Goal: Task Accomplishment & Management: Use online tool/utility

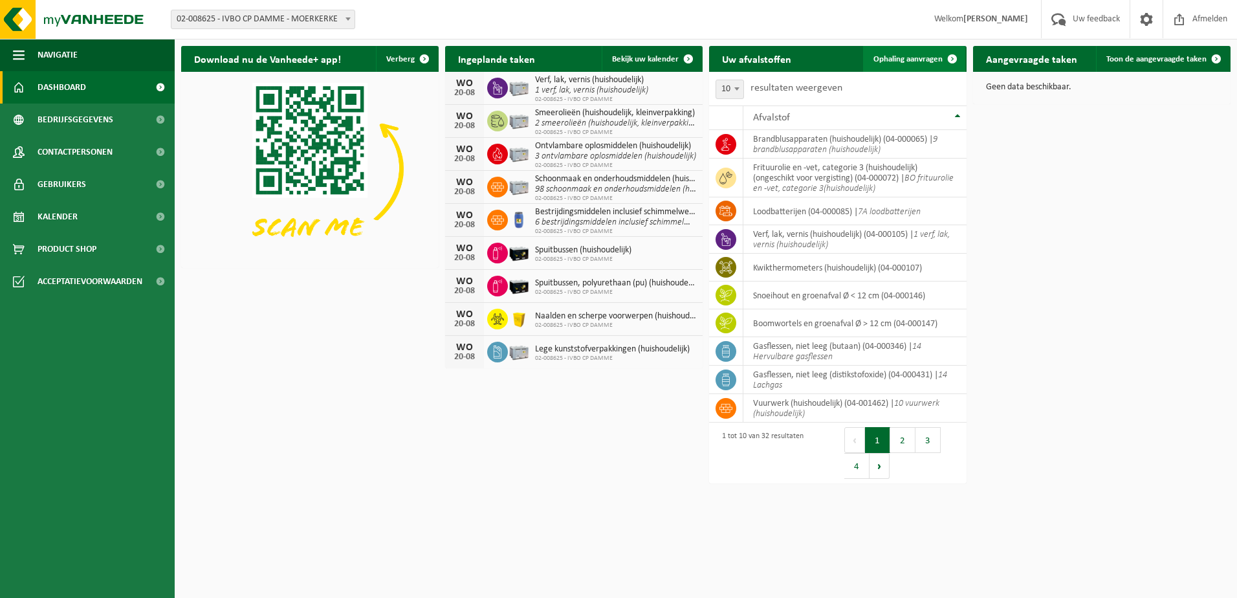
click at [915, 58] on span "Ophaling aanvragen" at bounding box center [907, 59] width 69 height 8
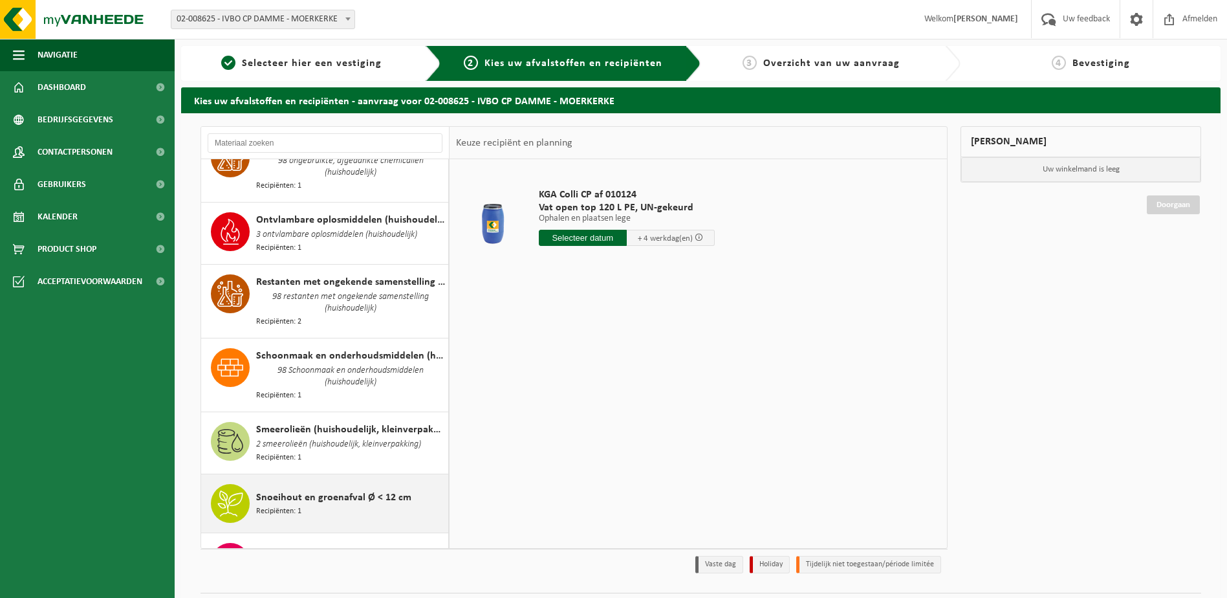
click at [296, 505] on span "Recipiënten: 1" at bounding box center [278, 511] width 45 height 12
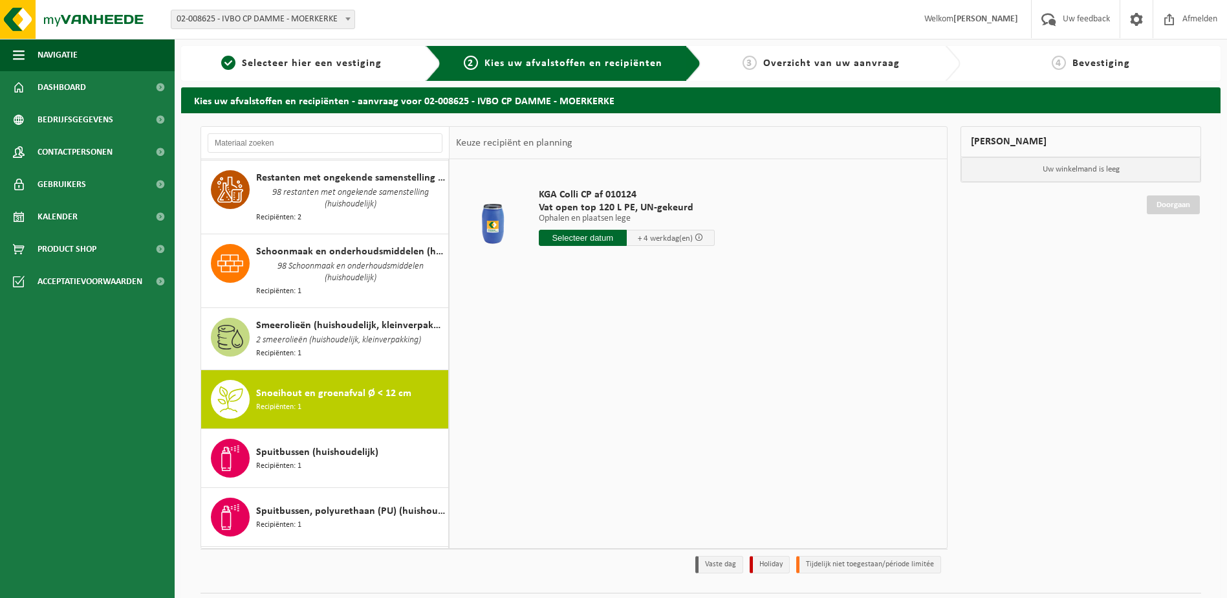
scroll to position [1600, 0]
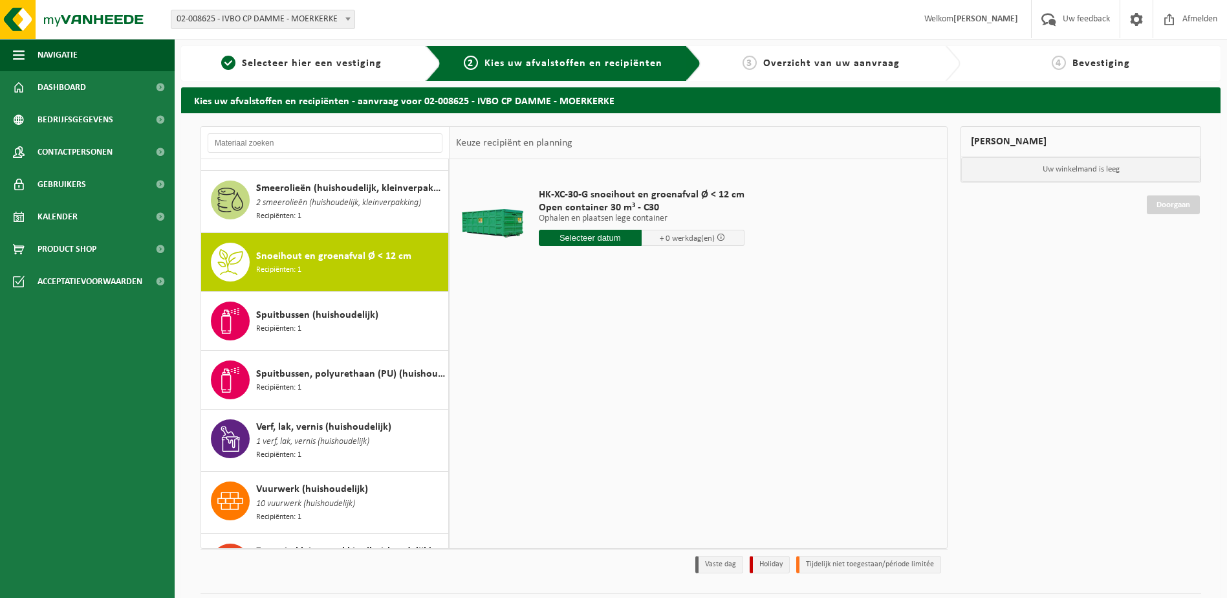
click at [608, 242] on input "text" at bounding box center [590, 238] width 103 height 16
click at [616, 375] on div "21" at bounding box center [618, 373] width 23 height 21
type input "Van 2025-08-21"
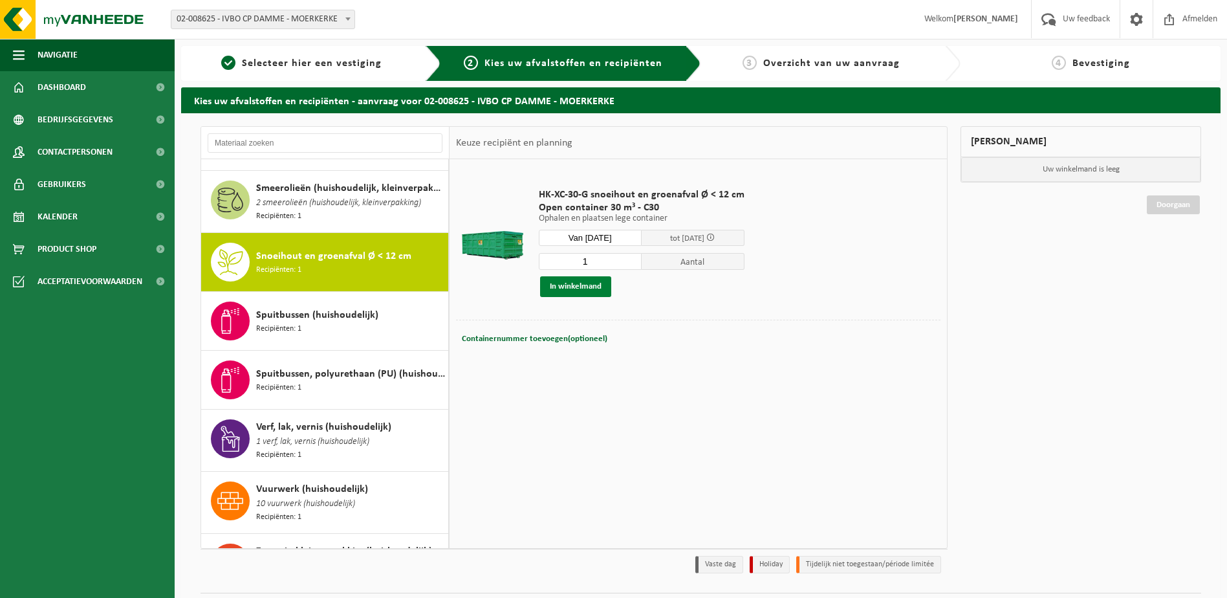
click at [591, 286] on button "In winkelmand" at bounding box center [575, 286] width 71 height 21
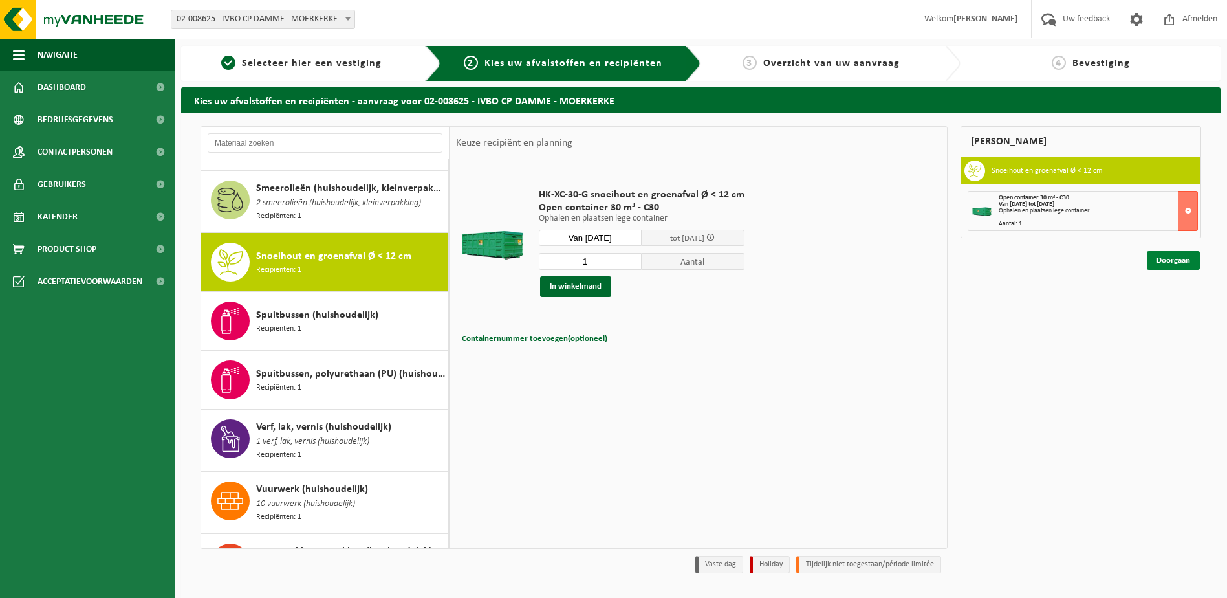
click at [1168, 260] on link "Doorgaan" at bounding box center [1173, 260] width 53 height 19
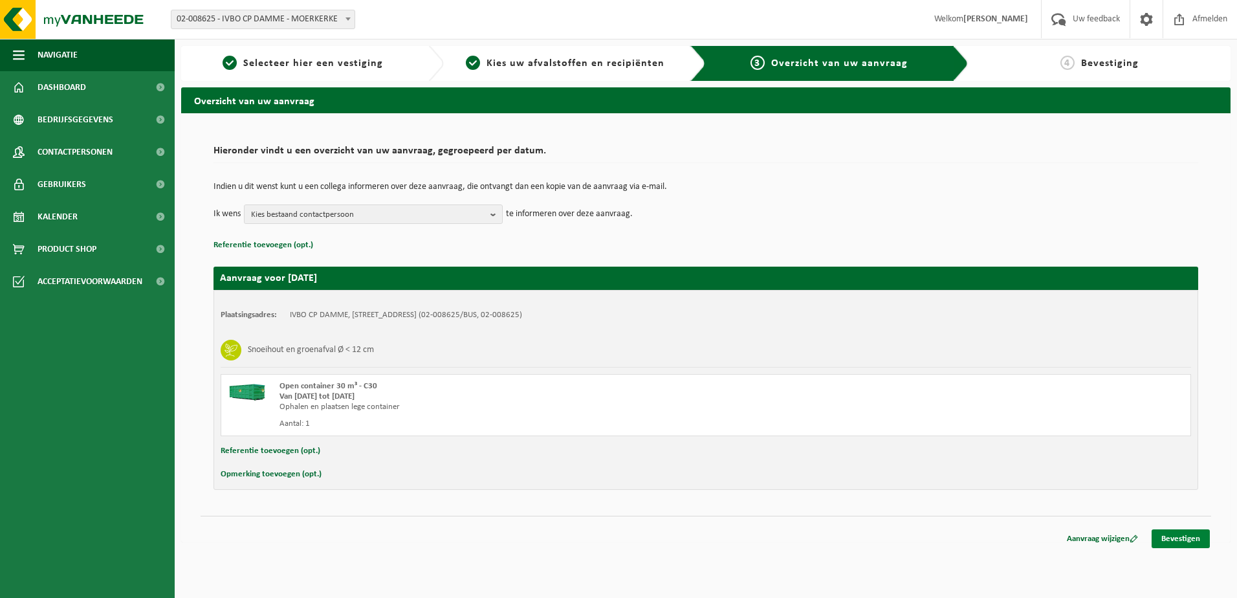
click at [1180, 532] on link "Bevestigen" at bounding box center [1181, 538] width 58 height 19
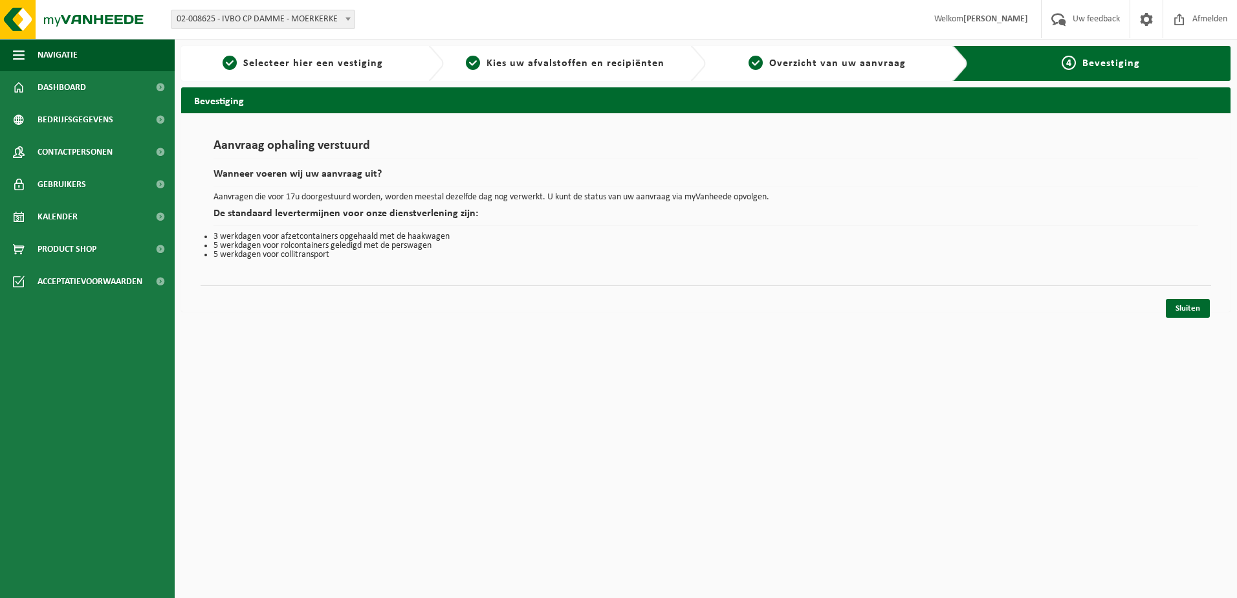
click at [1183, 305] on link "Sluiten" at bounding box center [1188, 308] width 44 height 19
